Goal: Task Accomplishment & Management: Manage account settings

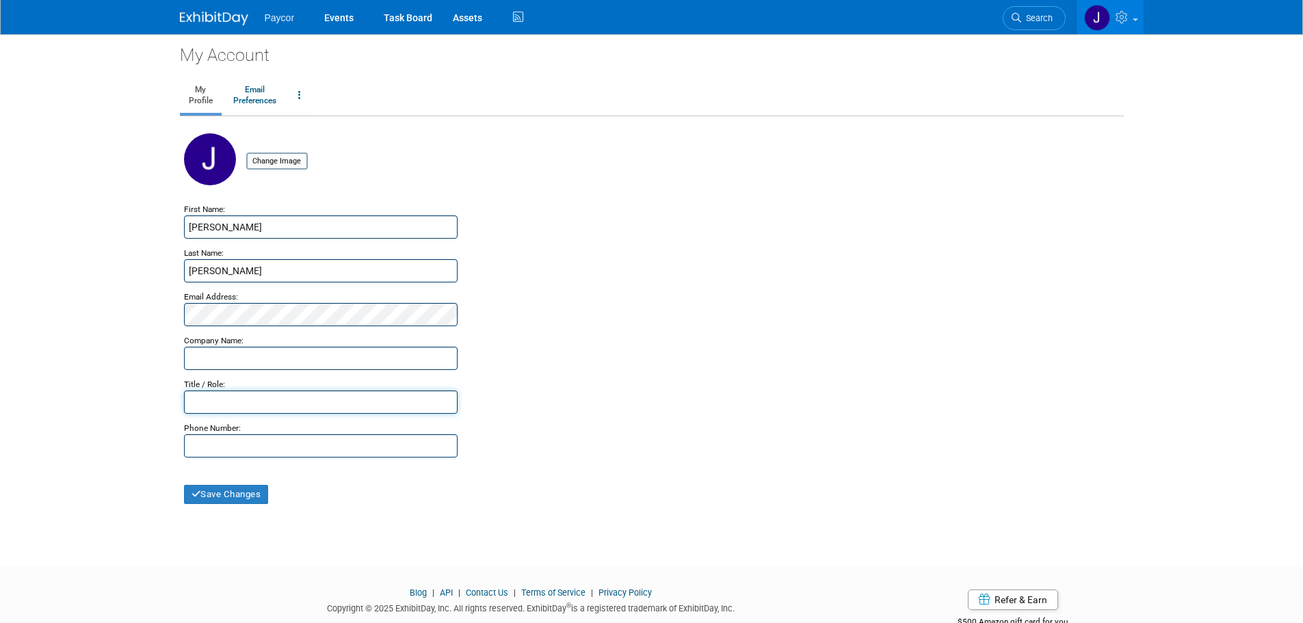
click at [208, 397] on input "text" at bounding box center [321, 402] width 274 height 23
type input "Event Planner"
click at [220, 490] on button "Save Changes" at bounding box center [226, 494] width 85 height 19
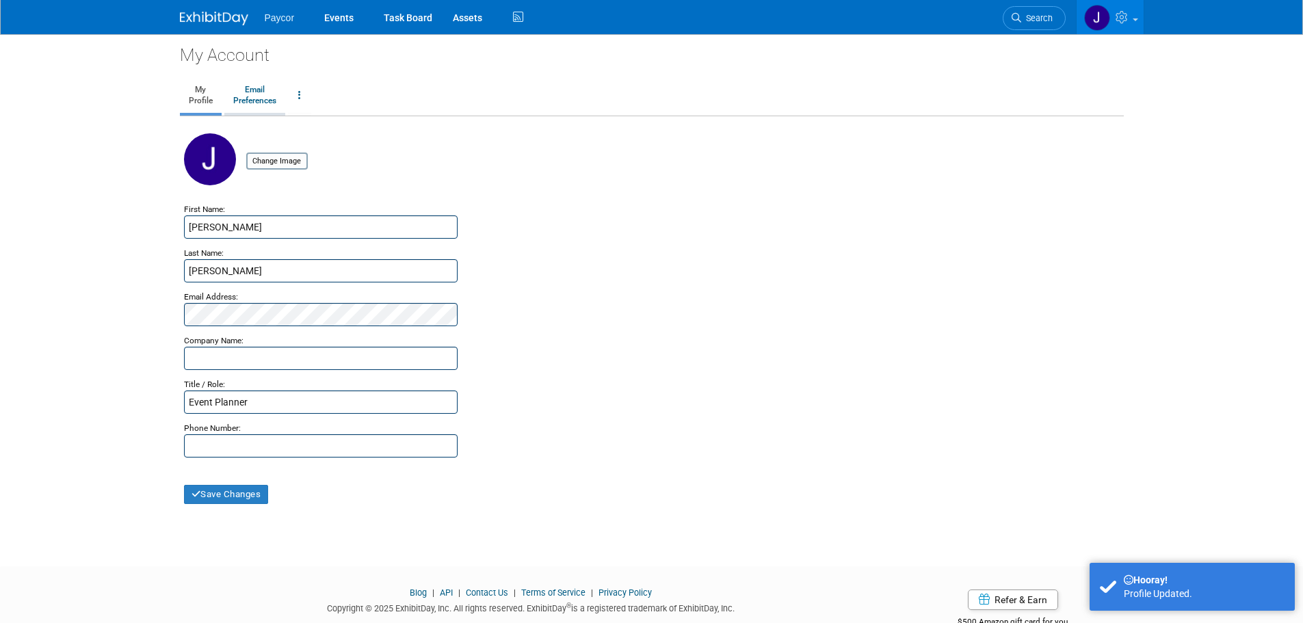
click at [244, 98] on link "Email Preferences" at bounding box center [254, 96] width 61 height 34
